Goal: Task Accomplishment & Management: Manage account settings

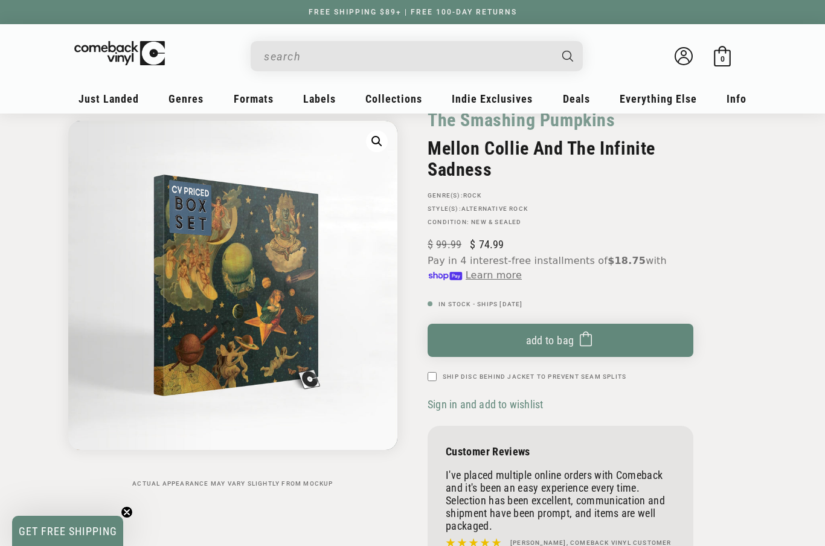
scroll to position [64, 0]
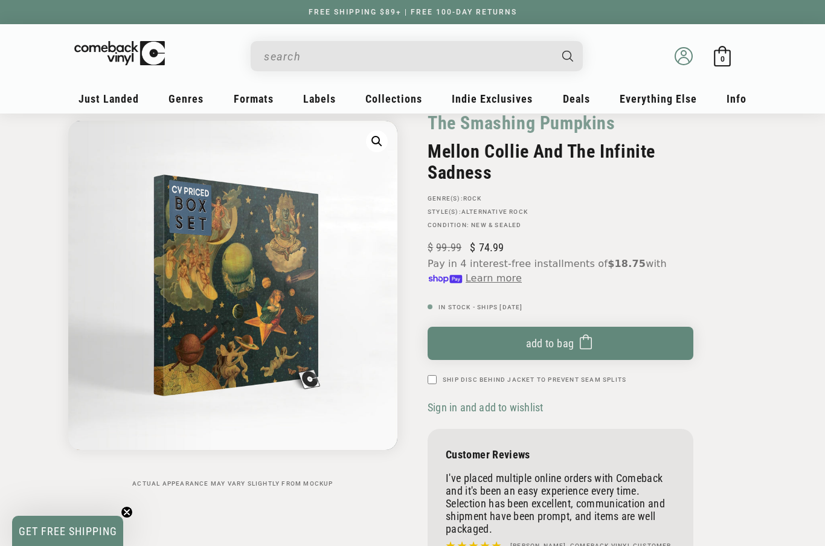
click at [683, 57] on icon at bounding box center [684, 59] width 11 height 5
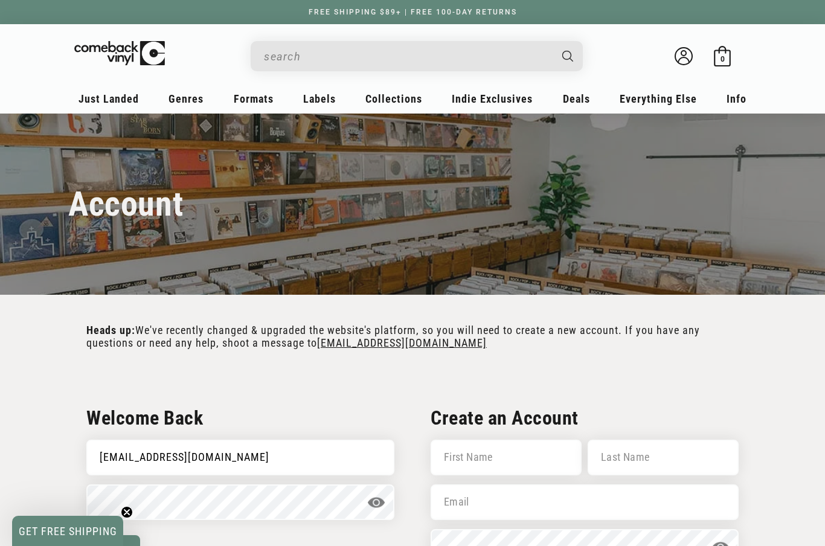
type input "johnnyraz@hotmail.com"
click at [113, 546] on button "log in" at bounding box center [113, 550] width 54 height 30
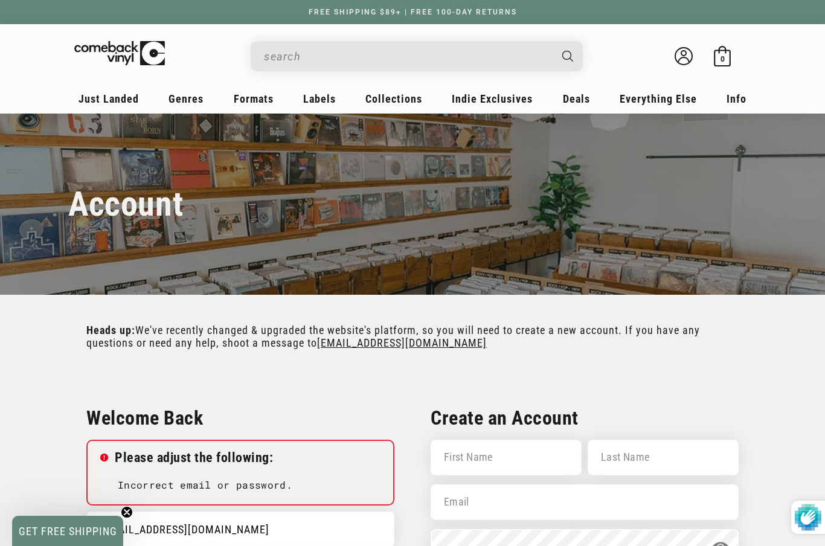
type input "[EMAIL_ADDRESS][DOMAIN_NAME]"
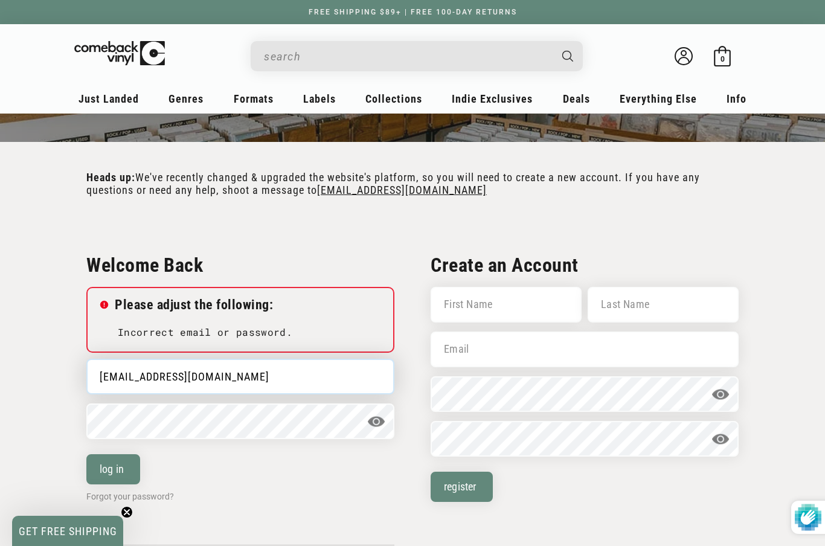
scroll to position [152, 0]
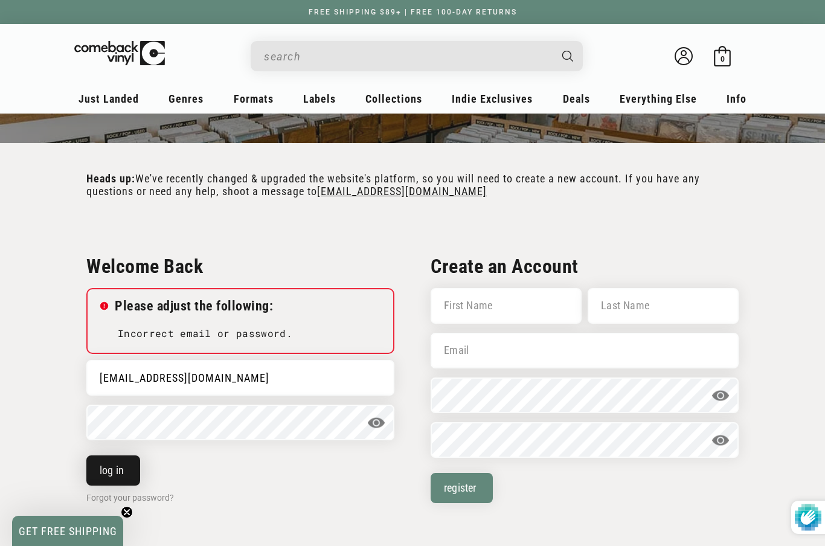
click at [121, 470] on button "log in" at bounding box center [113, 471] width 54 height 30
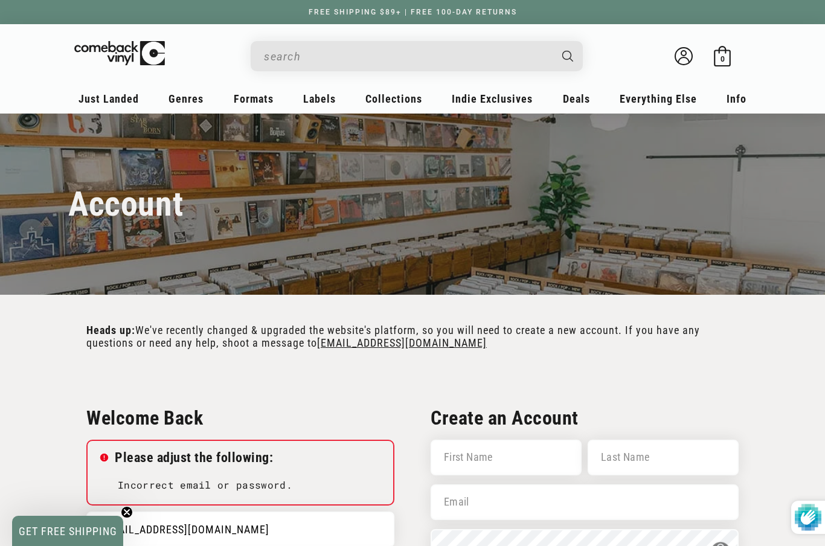
type input "johnnyraz@hotmail.com"
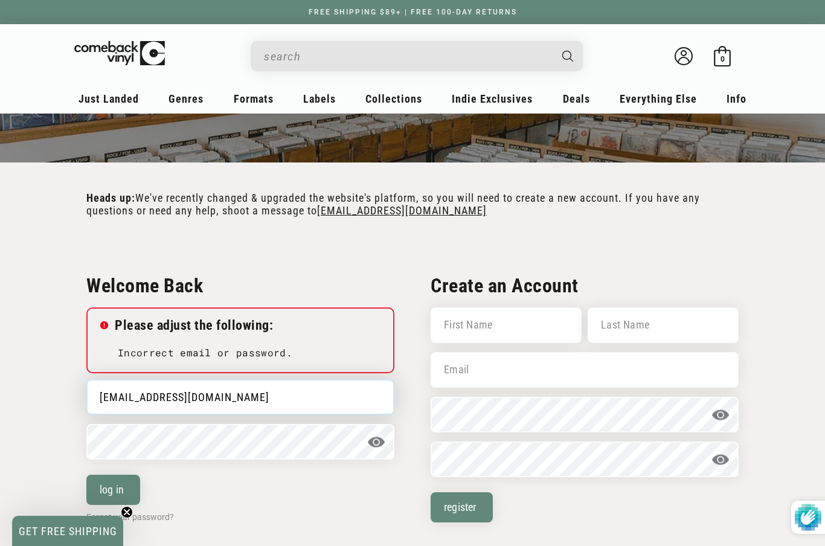
scroll to position [143, 0]
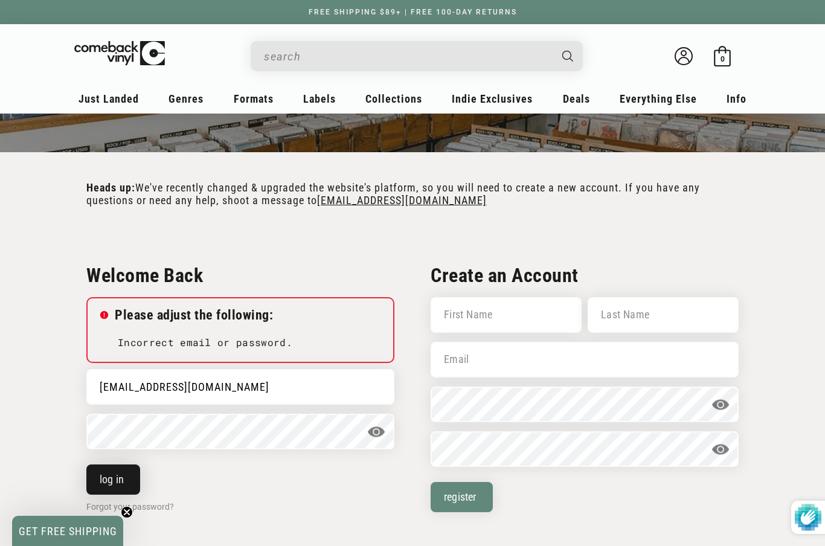
click at [111, 480] on button "log in" at bounding box center [113, 480] width 54 height 30
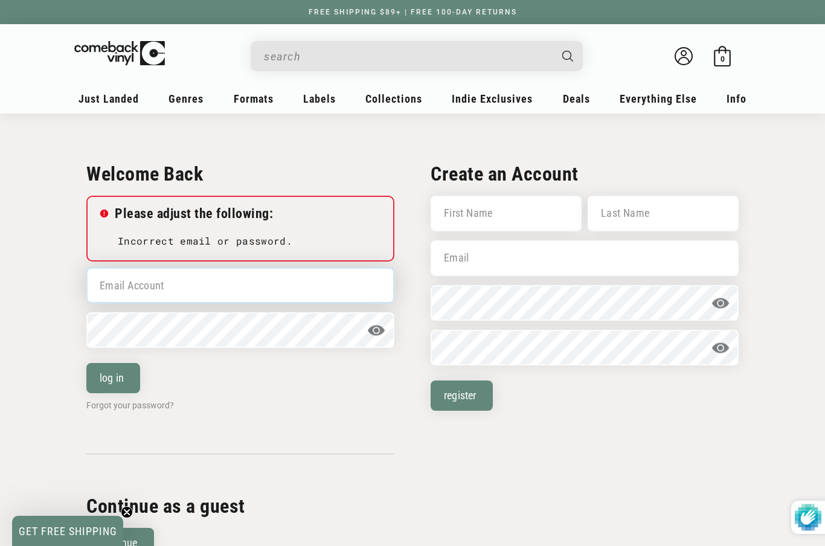
scroll to position [243, 0]
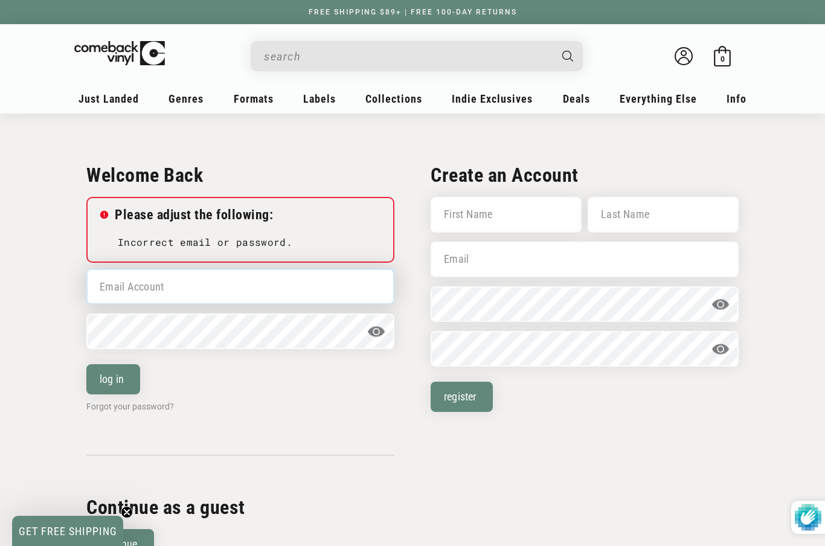
click at [146, 295] on input "Email Account" at bounding box center [240, 287] width 308 height 36
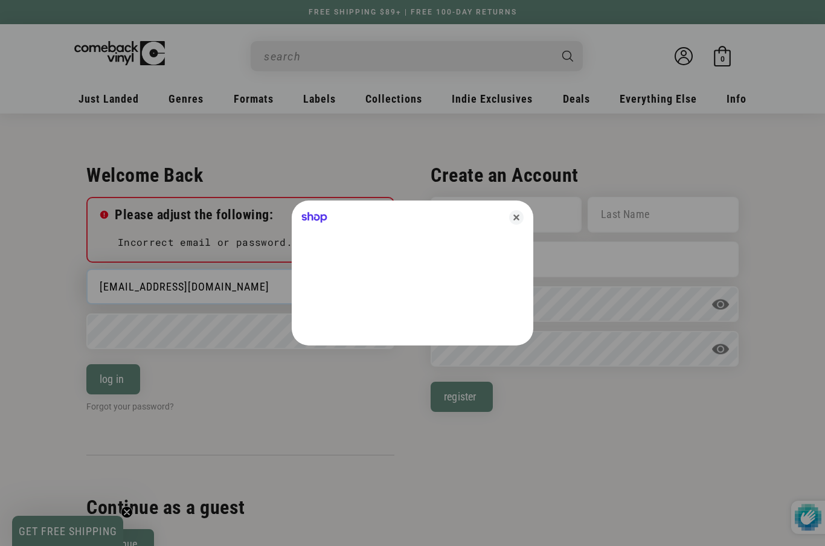
type input "[EMAIL_ADDRESS][DOMAIN_NAME]"
click at [136, 333] on div at bounding box center [412, 273] width 825 height 546
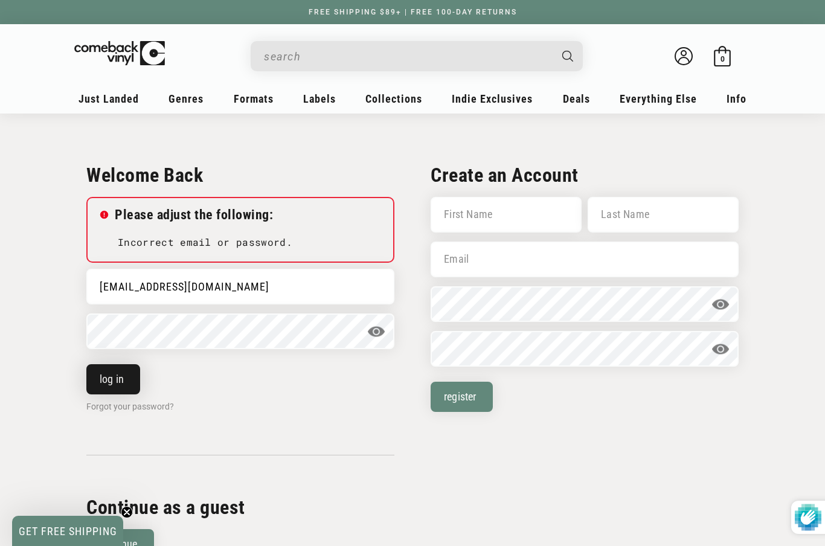
click at [109, 377] on button "log in" at bounding box center [113, 379] width 54 height 30
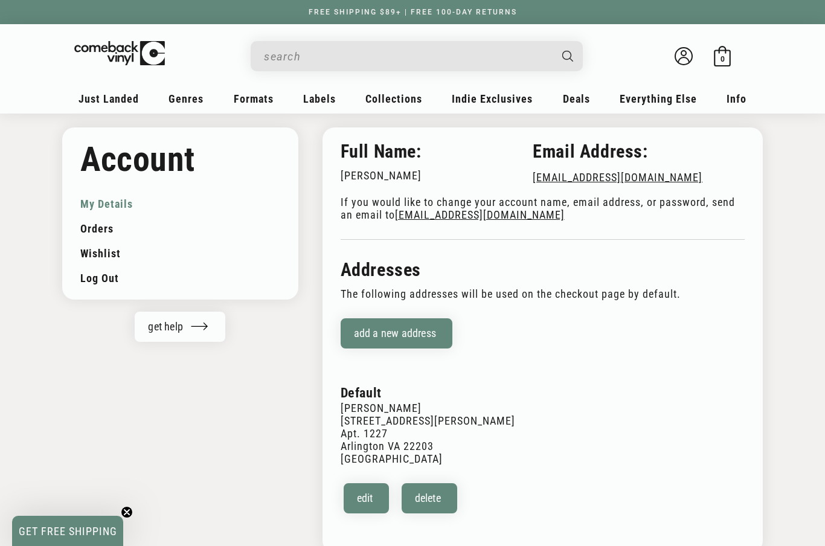
scroll to position [27, 0]
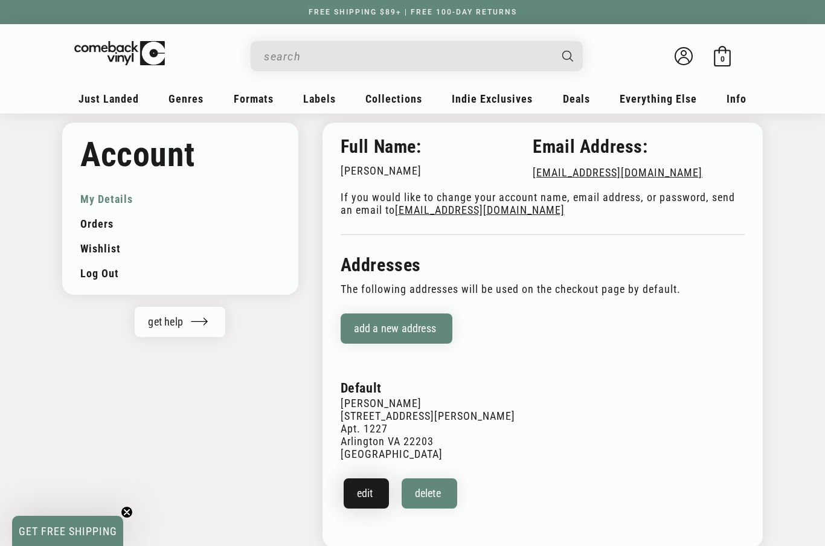
click at [367, 496] on button "Edit" at bounding box center [367, 494] width 46 height 30
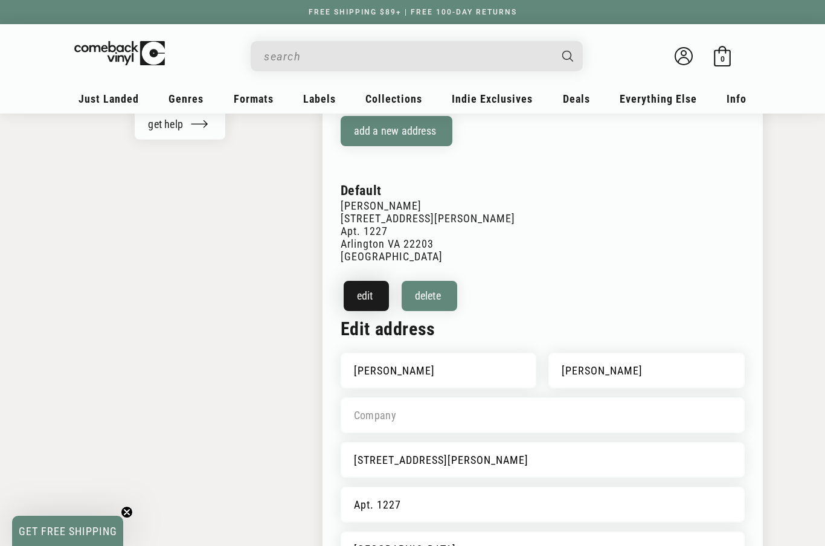
scroll to position [230, 0]
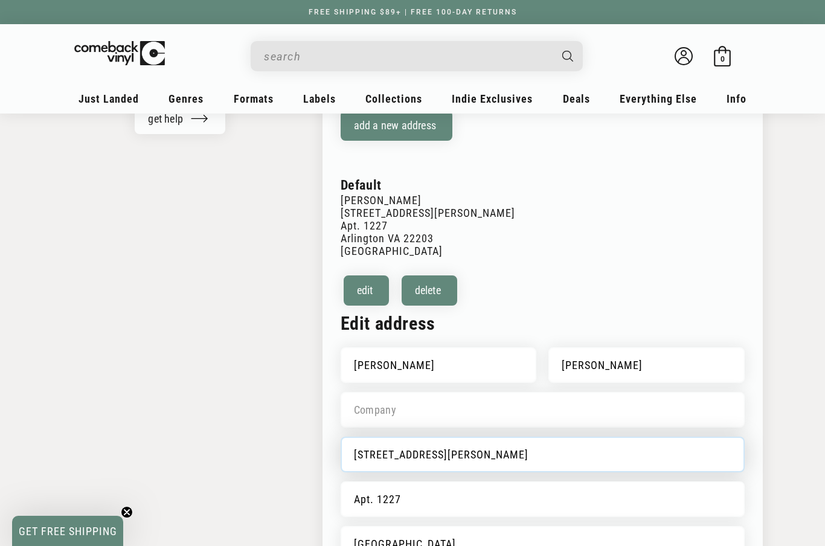
click at [378, 457] on input "4141 North Henderson Road" at bounding box center [543, 455] width 404 height 36
click at [500, 456] on input "2400North Henderson Road" at bounding box center [543, 455] width 404 height 36
type input "2400 M Street NW"
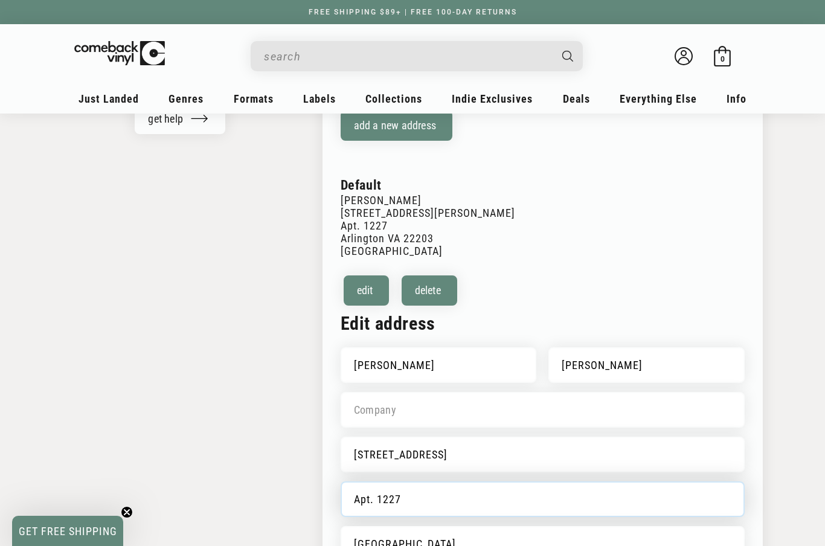
click at [413, 499] on input "Apt. 1227" at bounding box center [543, 500] width 404 height 36
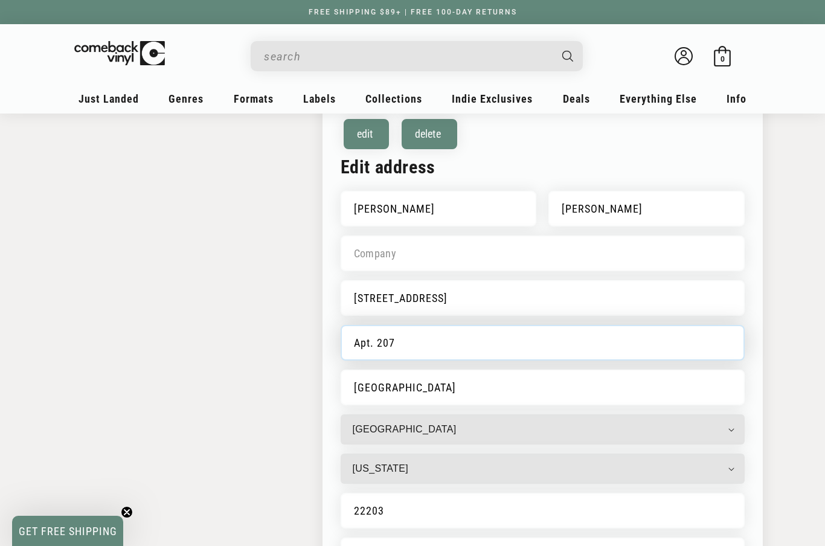
scroll to position [389, 0]
type input "Apt. 207"
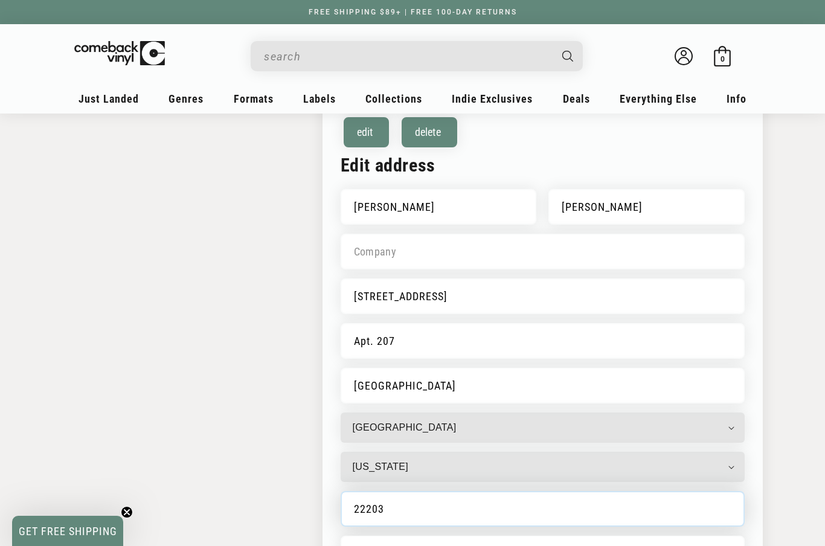
click at [402, 509] on input "22203" at bounding box center [543, 509] width 404 height 36
type input "2"
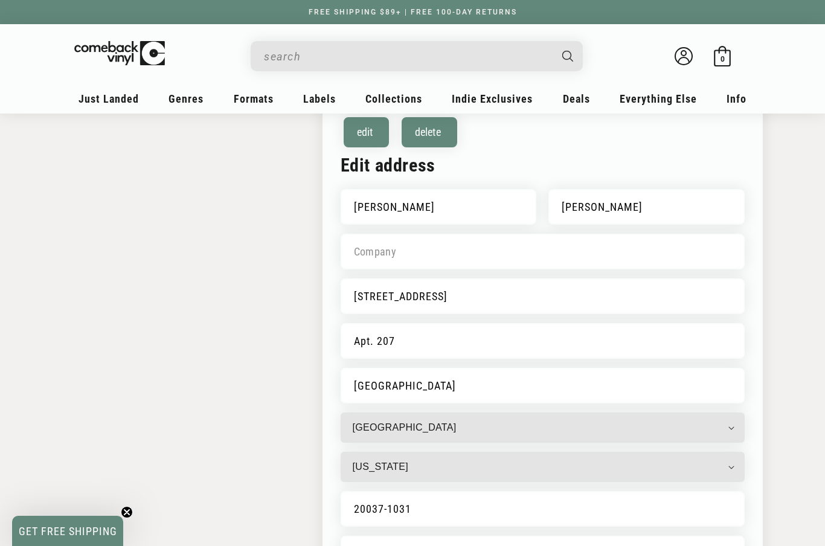
type input "20037-1031"
click at [407, 470] on select "Alabama Alaska American Samoa Arizona Arkansas Armed Forces Americas Armed Forc…" at bounding box center [543, 467] width 404 height 30
select select "District of Columbia"
click at [386, 386] on input "Arlington" at bounding box center [543, 386] width 404 height 36
type input "A"
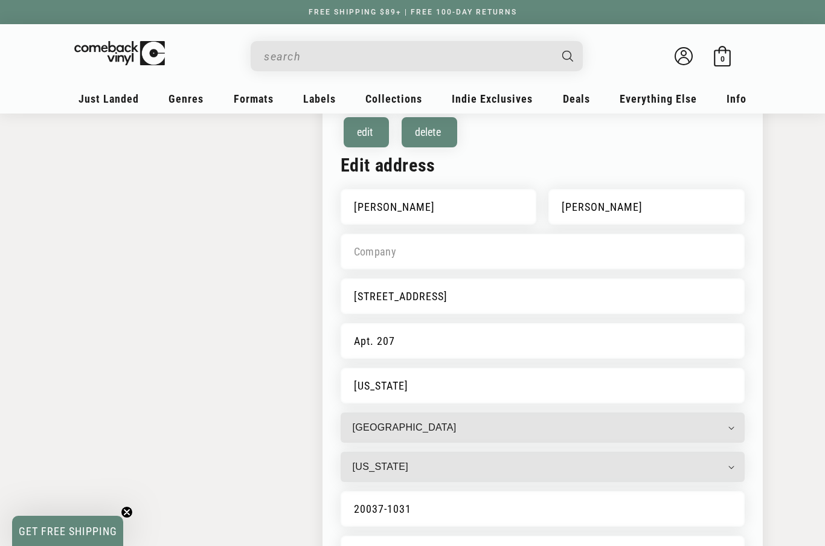
type input "Washington"
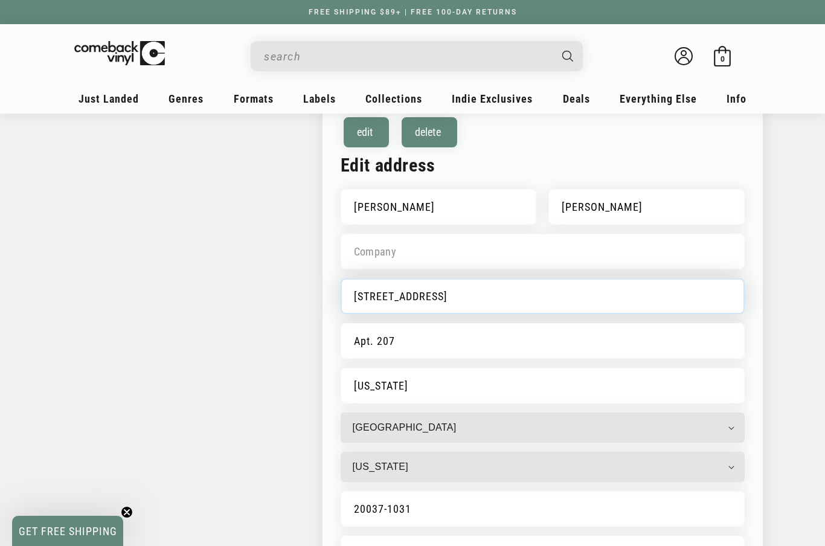
click at [428, 295] on input "2400 M Street NW" at bounding box center [543, 297] width 404 height 36
click at [483, 297] on input "2400 M St NW Apt 207" at bounding box center [543, 297] width 404 height 36
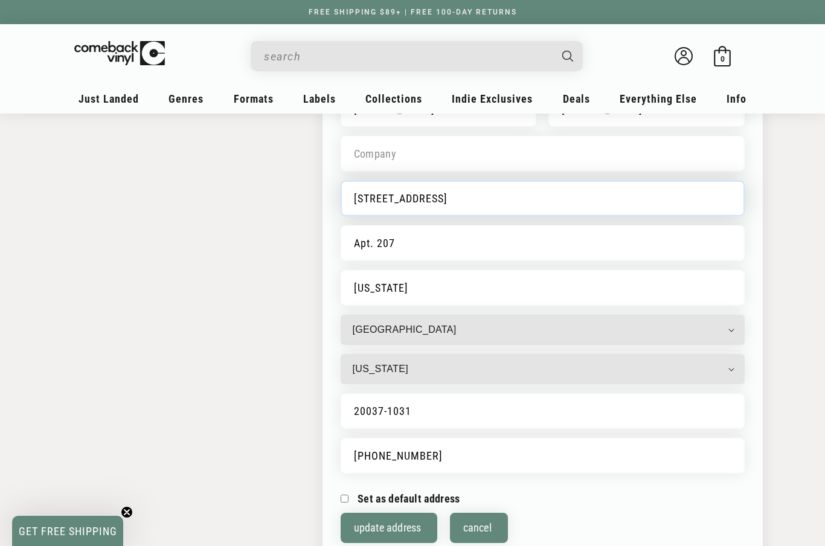
scroll to position [484, 0]
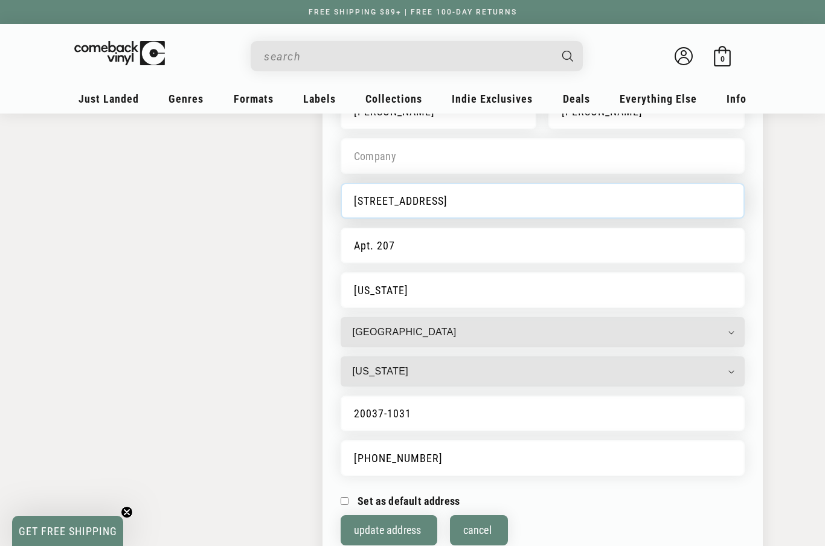
type input "2400 M St NW"
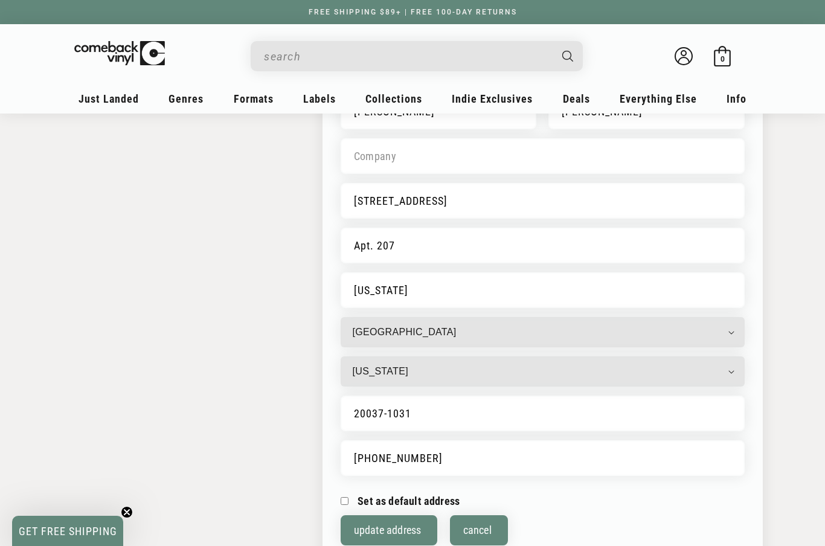
click at [344, 503] on input "Set as default address" at bounding box center [345, 501] width 8 height 8
checkbox input "true"
click at [385, 526] on button "Update address" at bounding box center [389, 530] width 97 height 30
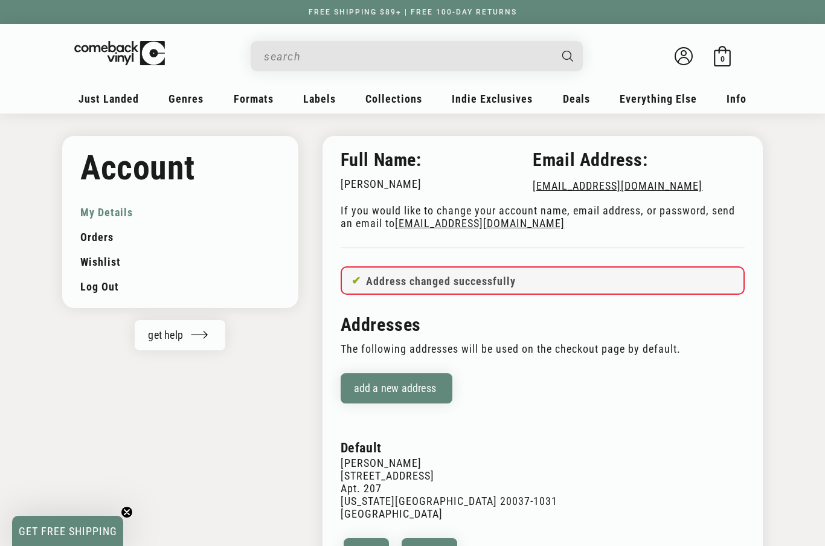
scroll to position [6, 0]
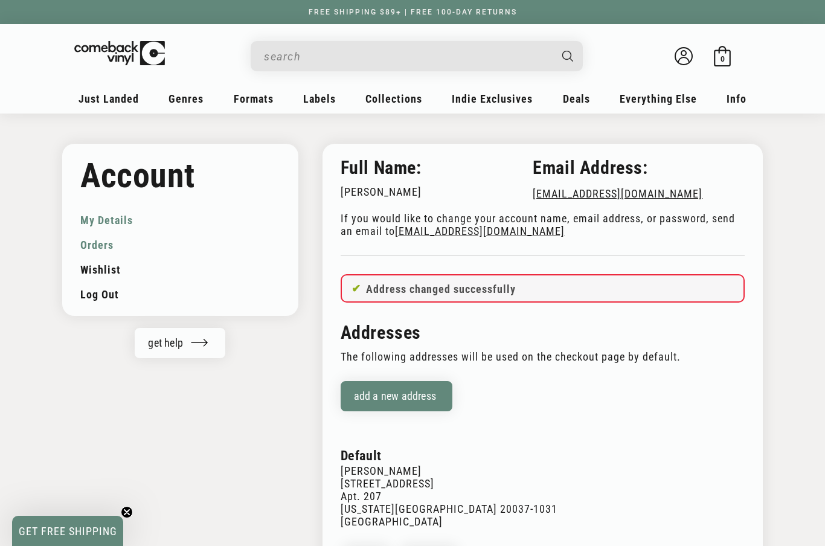
click at [95, 244] on link "Orders" at bounding box center [180, 245] width 200 height 25
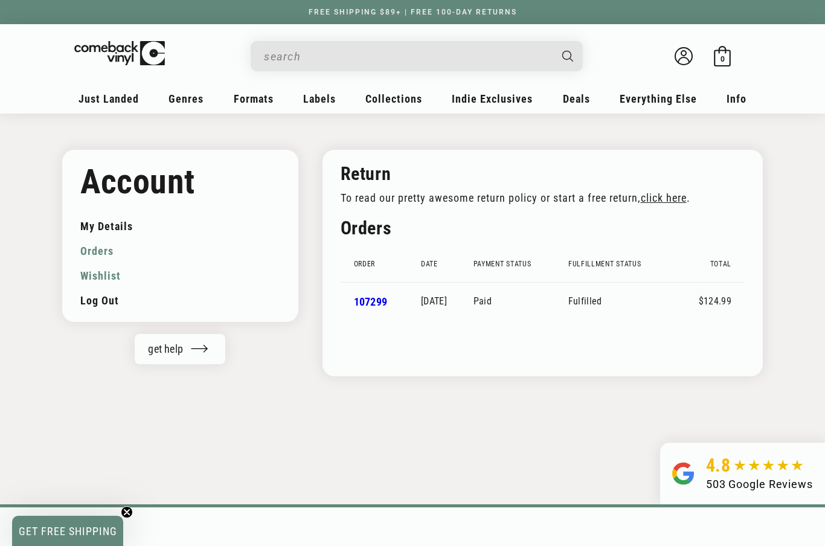
click at [105, 277] on link "Wishlist" at bounding box center [180, 275] width 200 height 25
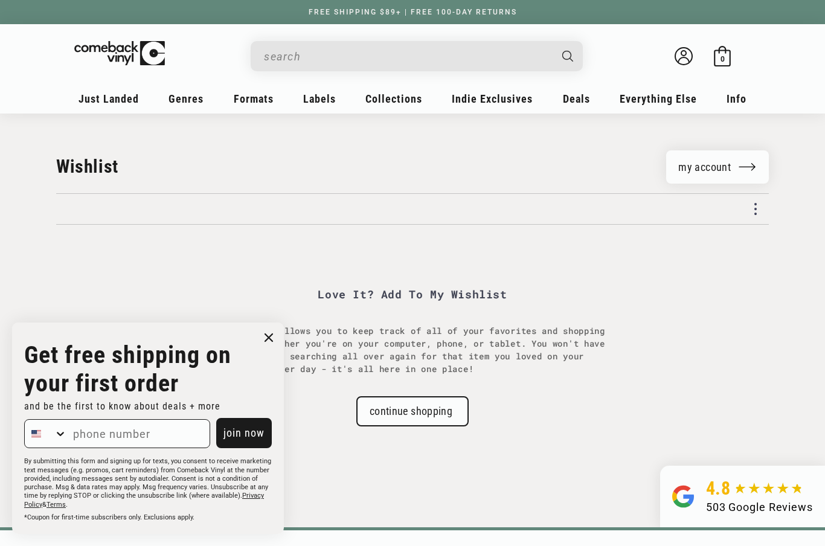
click at [290, 61] on input "When autocomplete results are available use up and down arrows to review and en…" at bounding box center [407, 56] width 286 height 25
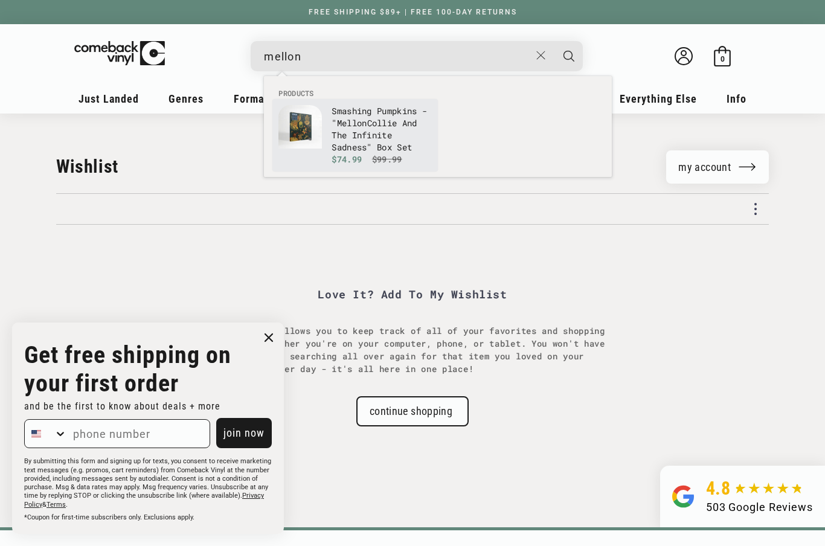
type input "mellon"
click at [375, 123] on p "Smashing Pumpkins - " Mellon Collie And The Infinite Sadness" Box Set" at bounding box center [382, 129] width 100 height 48
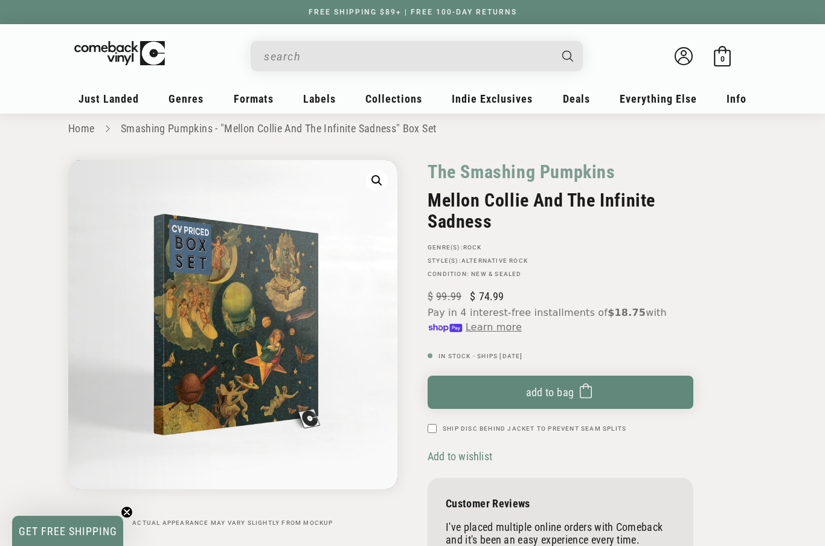
scroll to position [18, 0]
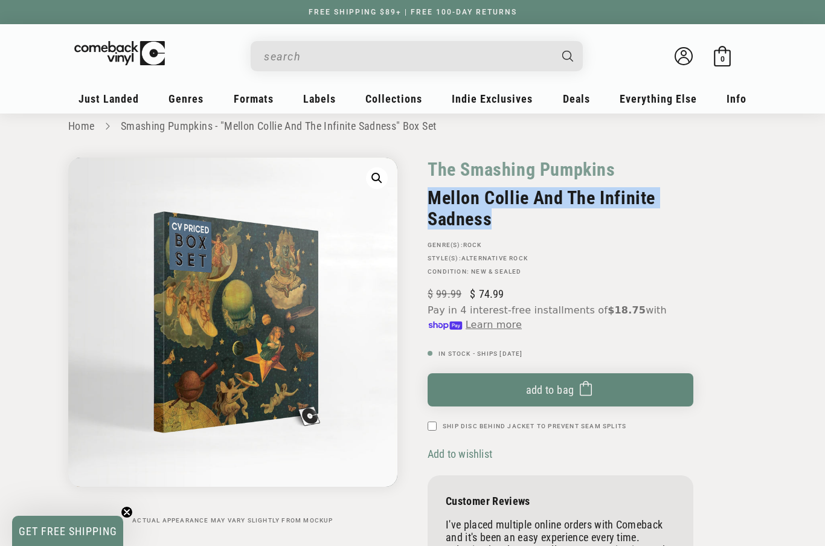
click at [593, 264] on div "GENRE(S): Rock STYLE(S): Alternative Rock Condition: New & Sealed" at bounding box center [561, 259] width 266 height 34
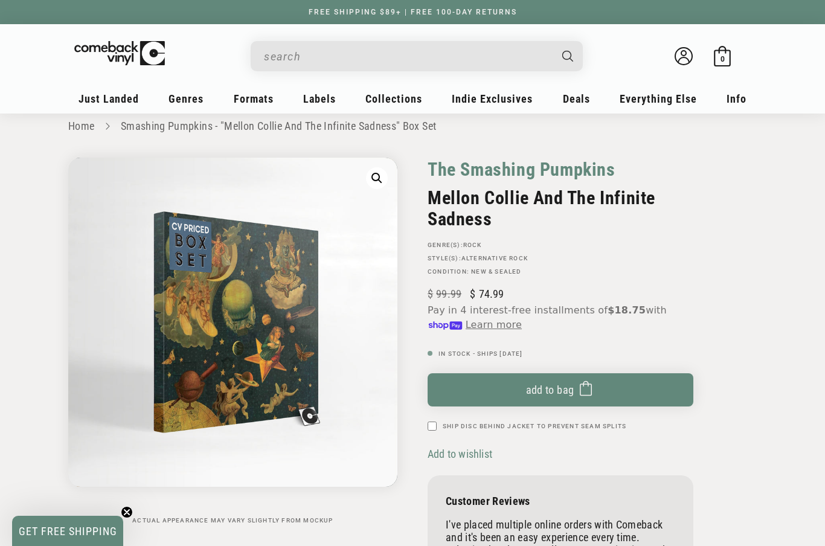
click at [522, 169] on link "The Smashing Pumpkins" at bounding box center [522, 170] width 188 height 24
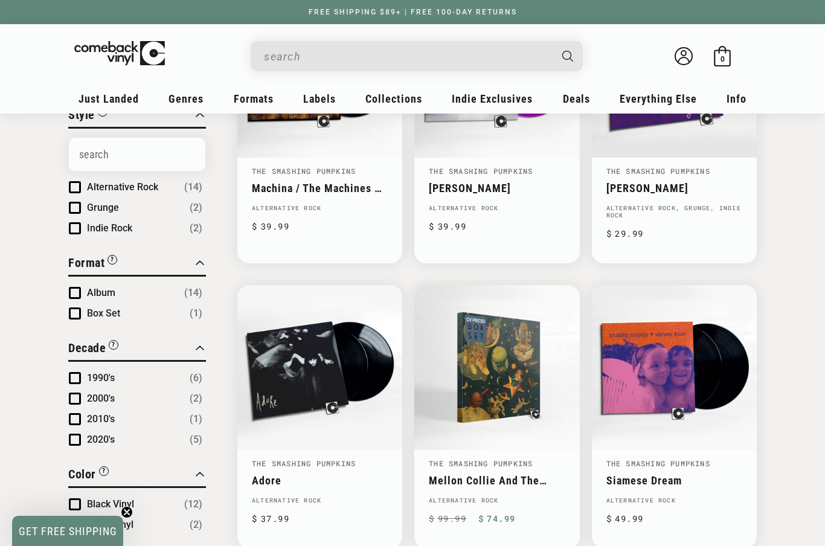
scroll to position [262, 0]
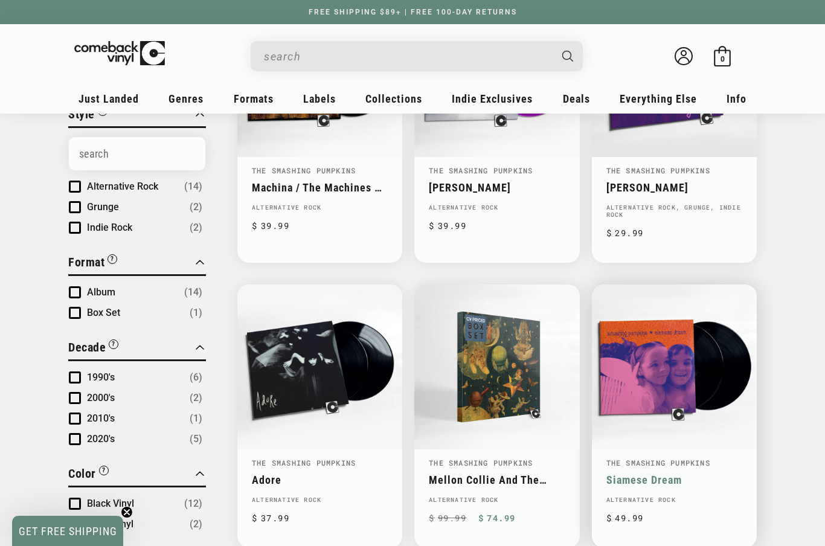
click at [699, 474] on link "Siamese Dream" at bounding box center [675, 480] width 136 height 13
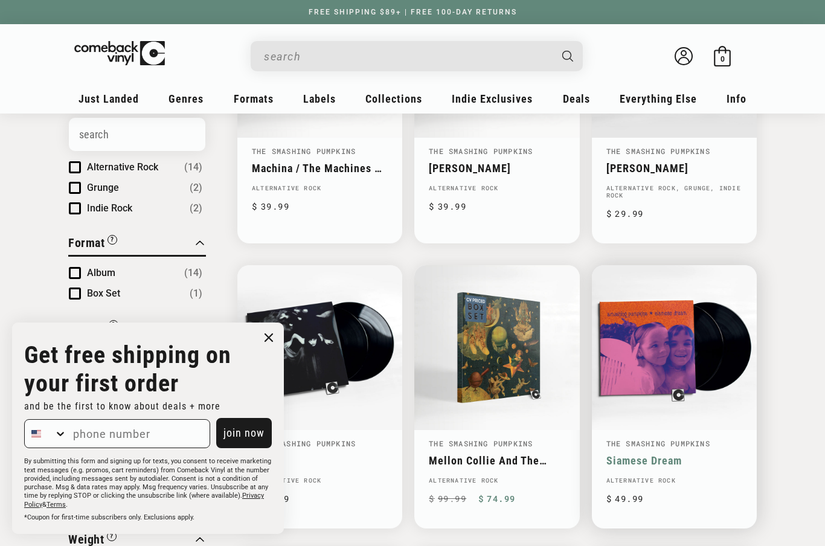
scroll to position [285, 0]
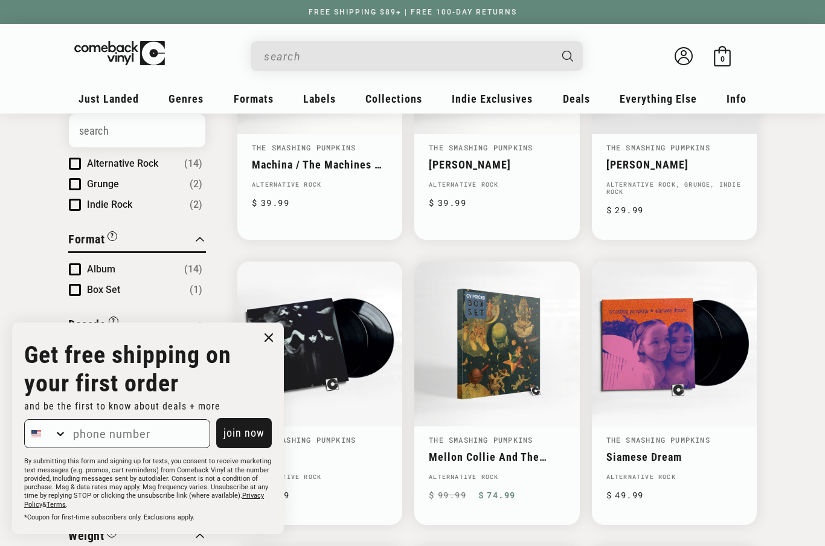
click at [273, 347] on circle "Close dialog" at bounding box center [269, 338] width 18 height 18
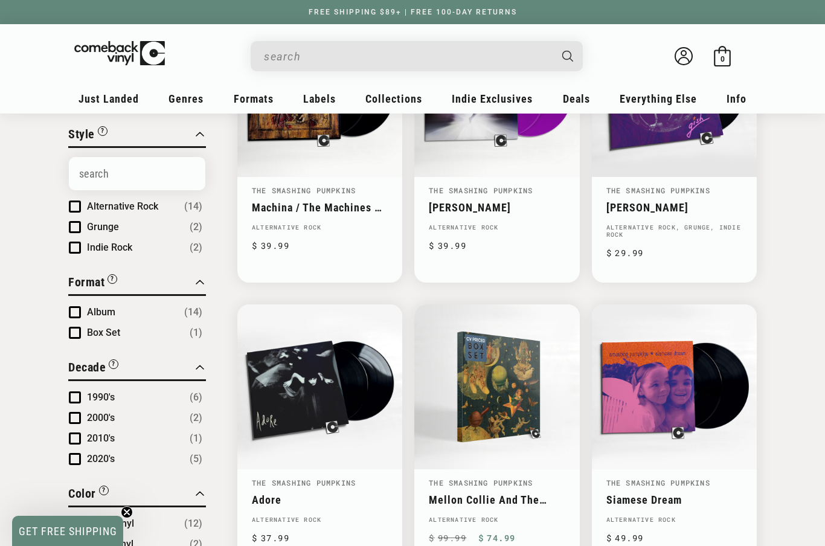
scroll to position [268, 0]
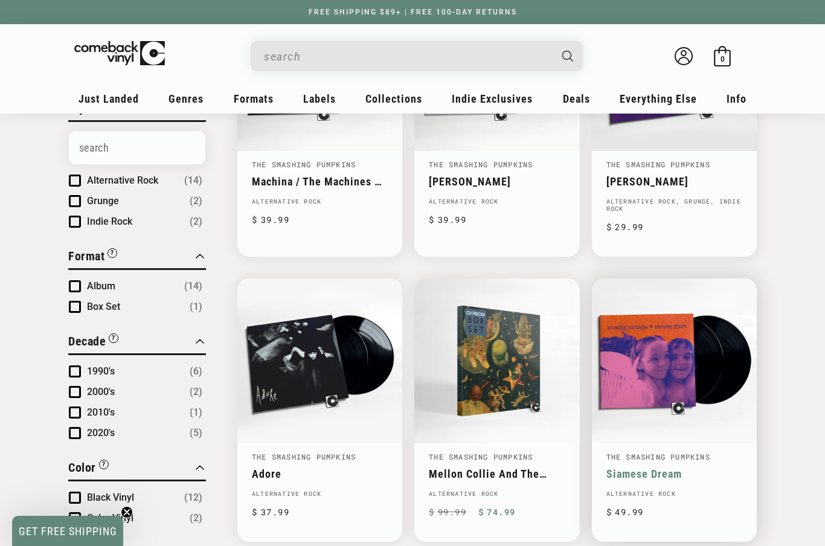
click at [674, 468] on link "Siamese Dream" at bounding box center [675, 474] width 136 height 13
